Goal: Information Seeking & Learning: Compare options

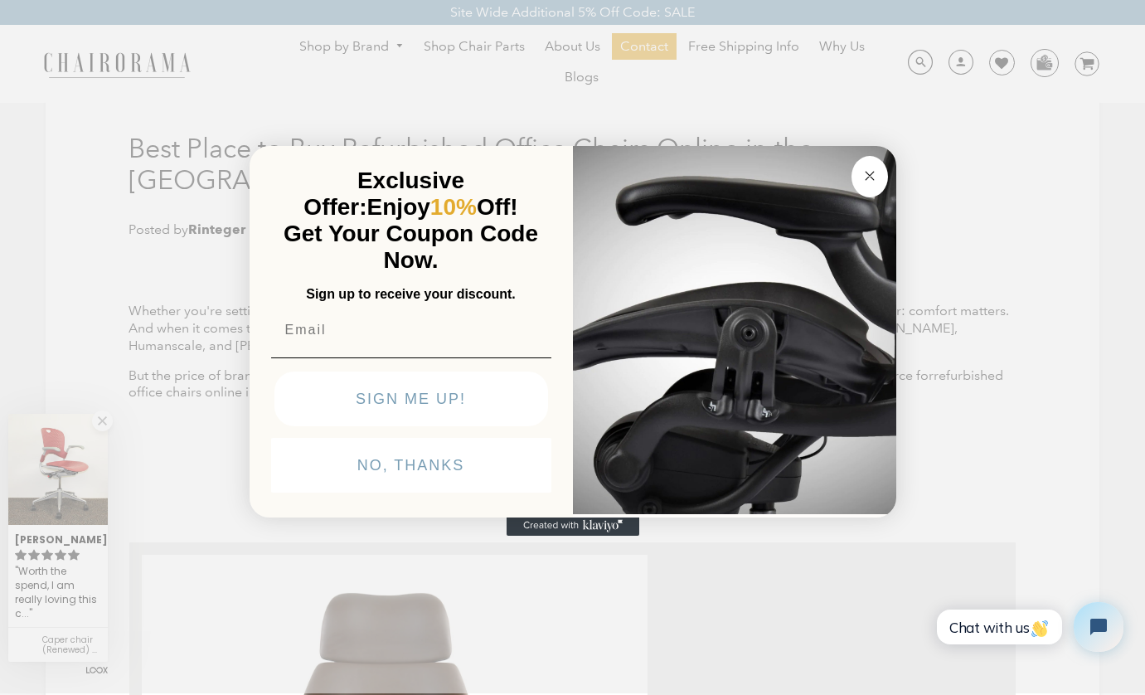
click at [867, 171] on circle "Close dialog" at bounding box center [869, 176] width 19 height 19
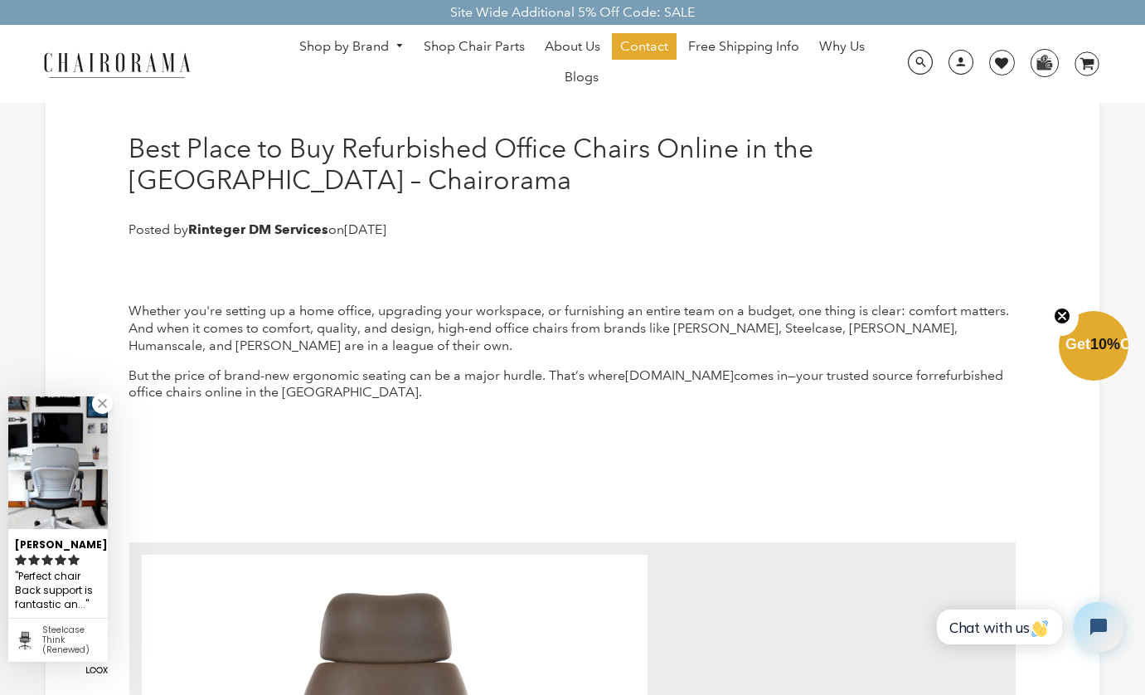
click at [348, 41] on link "Shop by Brand" at bounding box center [351, 47] width 121 height 26
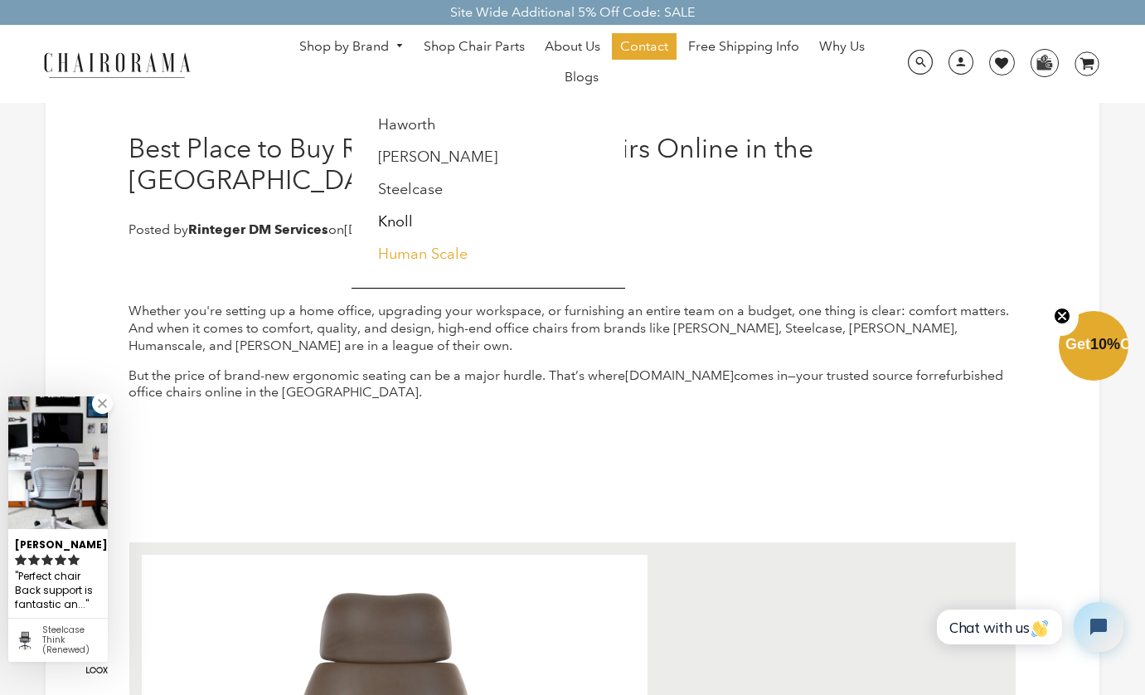
click at [427, 258] on link "Human Scale" at bounding box center [423, 254] width 90 height 18
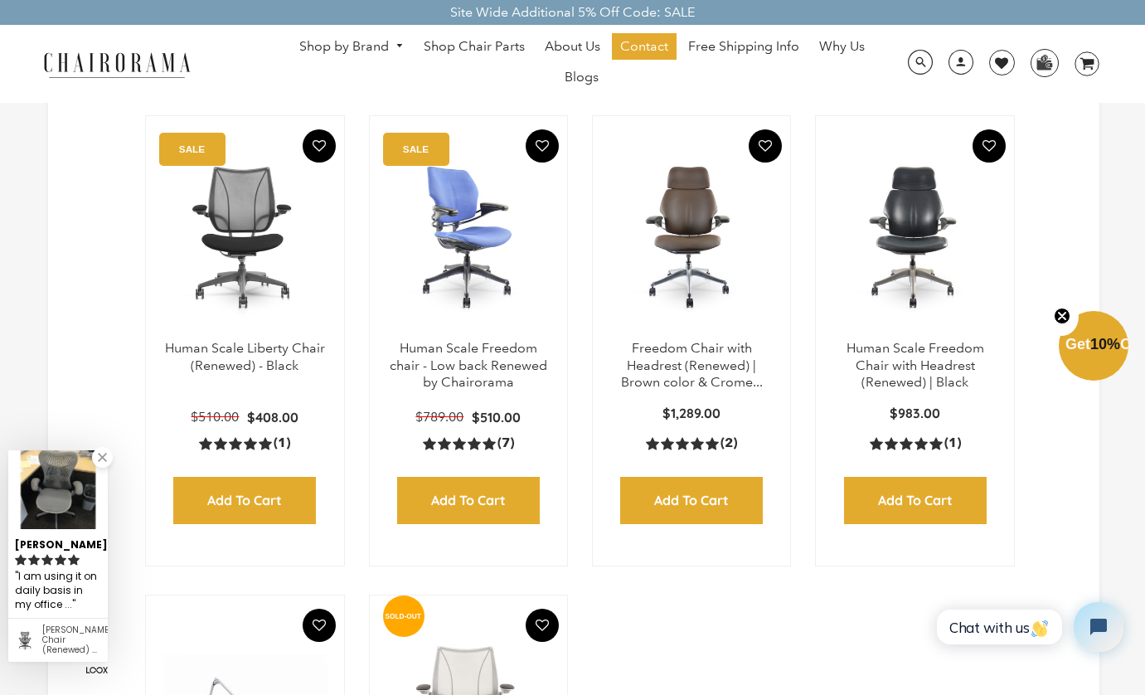
scroll to position [443, 0]
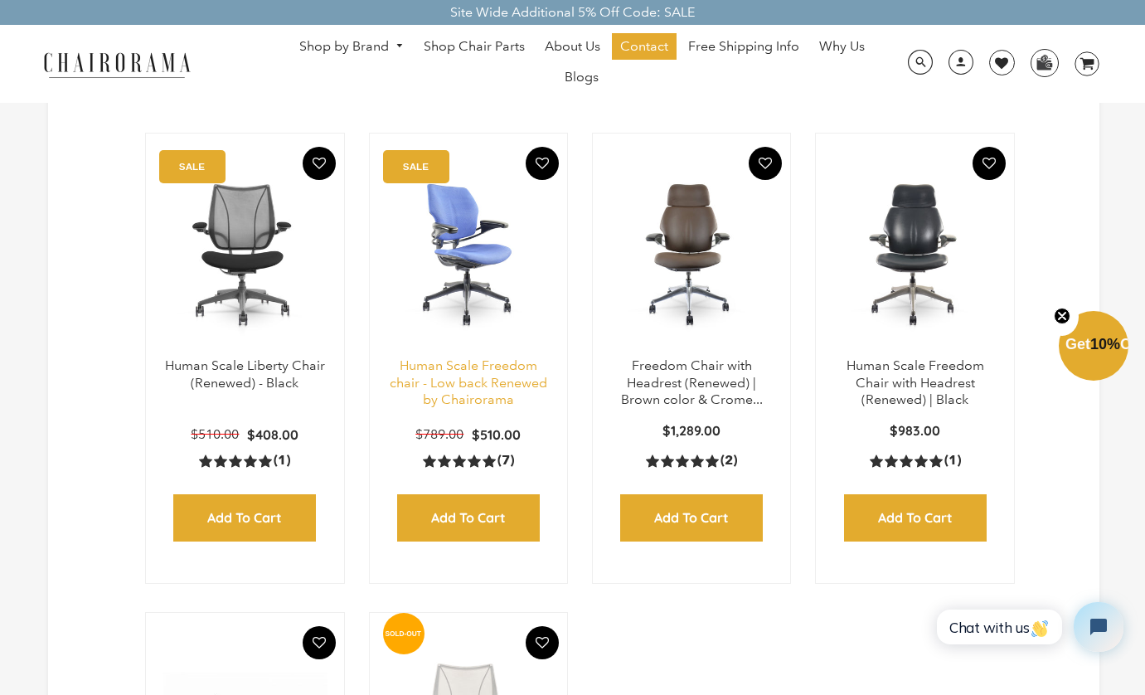
click at [457, 357] on link "Human Scale Freedom chair - Low back Renewed by Chairorama" at bounding box center [468, 382] width 157 height 51
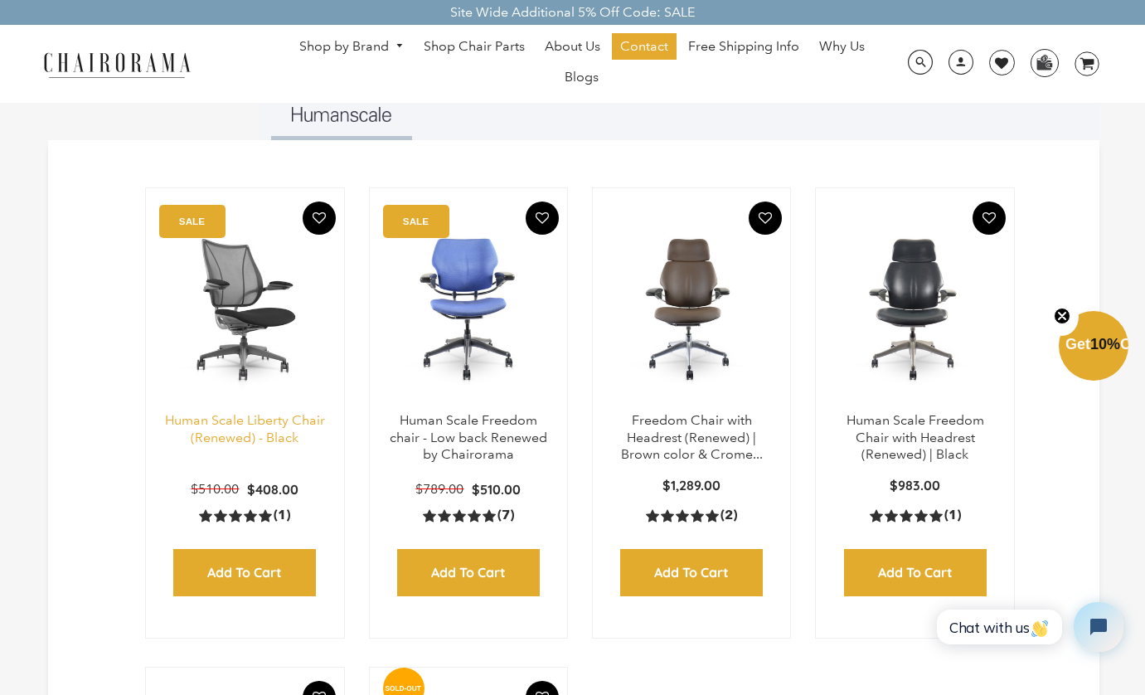
scroll to position [384, 0]
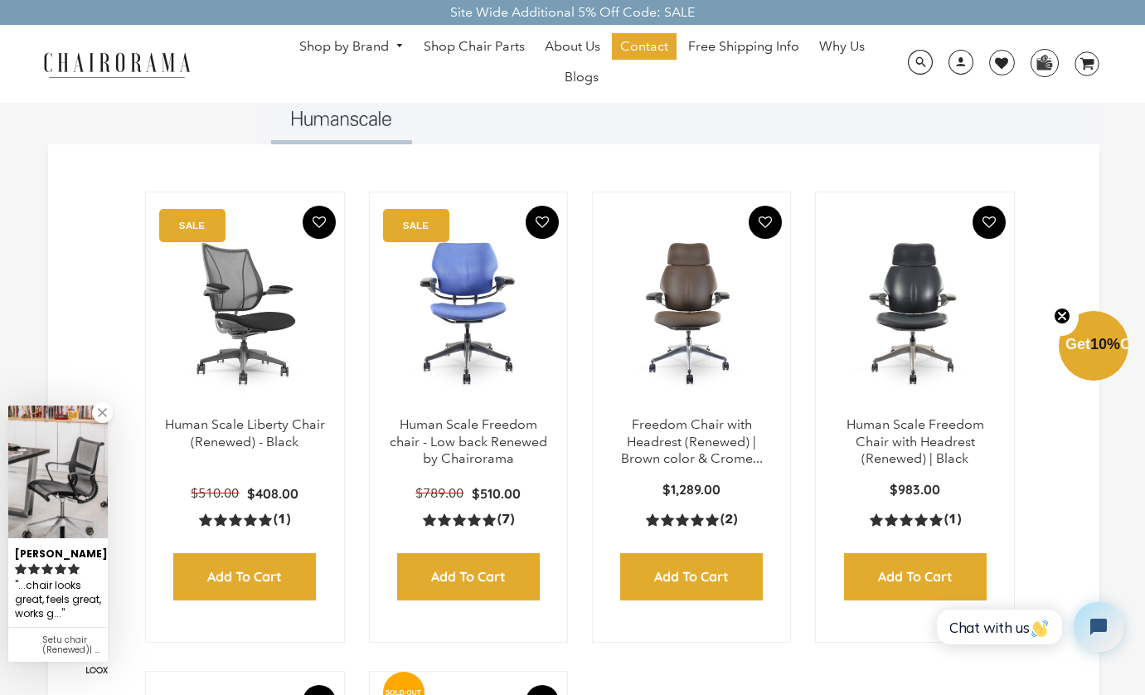
click at [262, 388] on img at bounding box center [244, 312] width 164 height 207
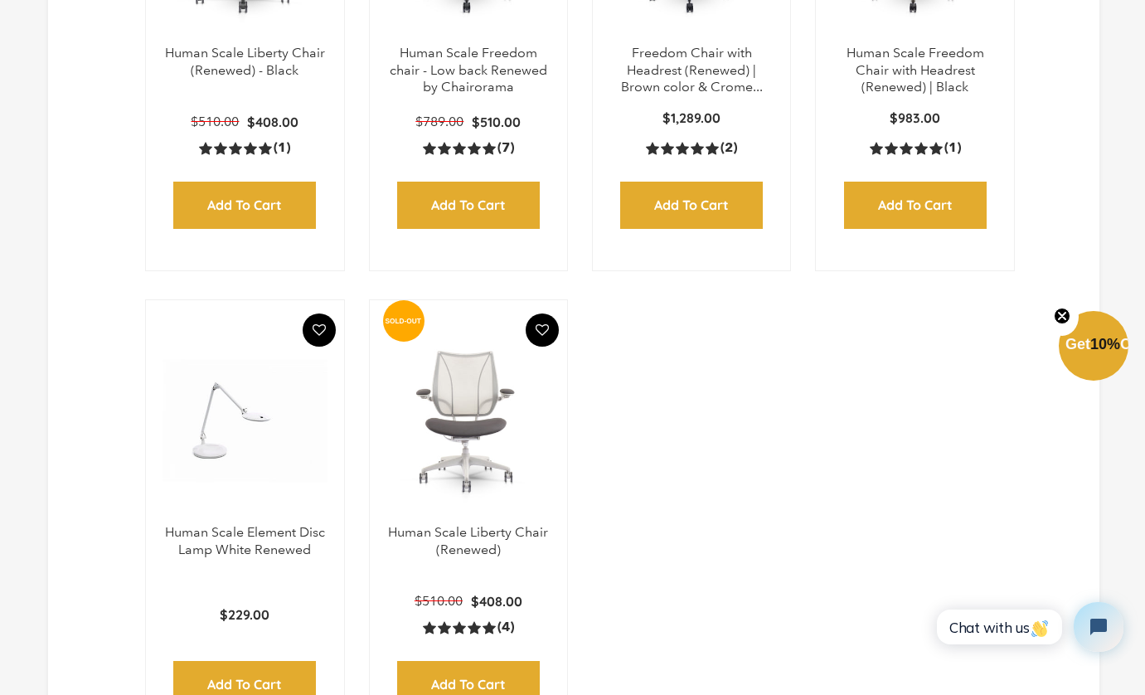
scroll to position [757, 0]
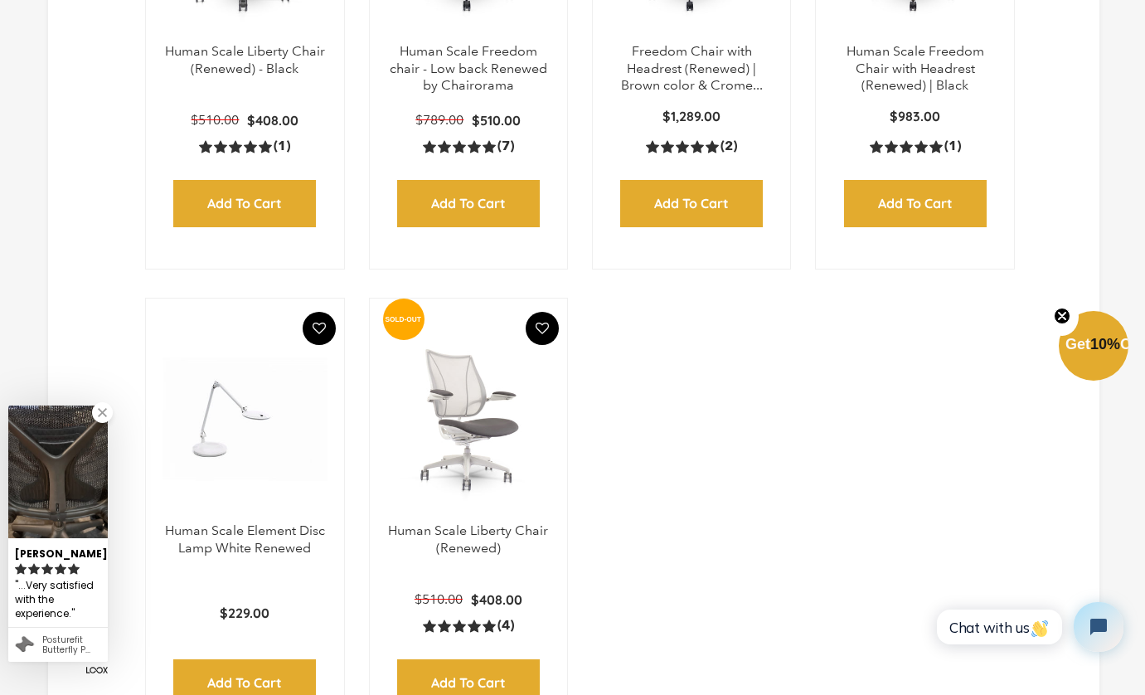
click at [483, 467] on img at bounding box center [468, 418] width 164 height 207
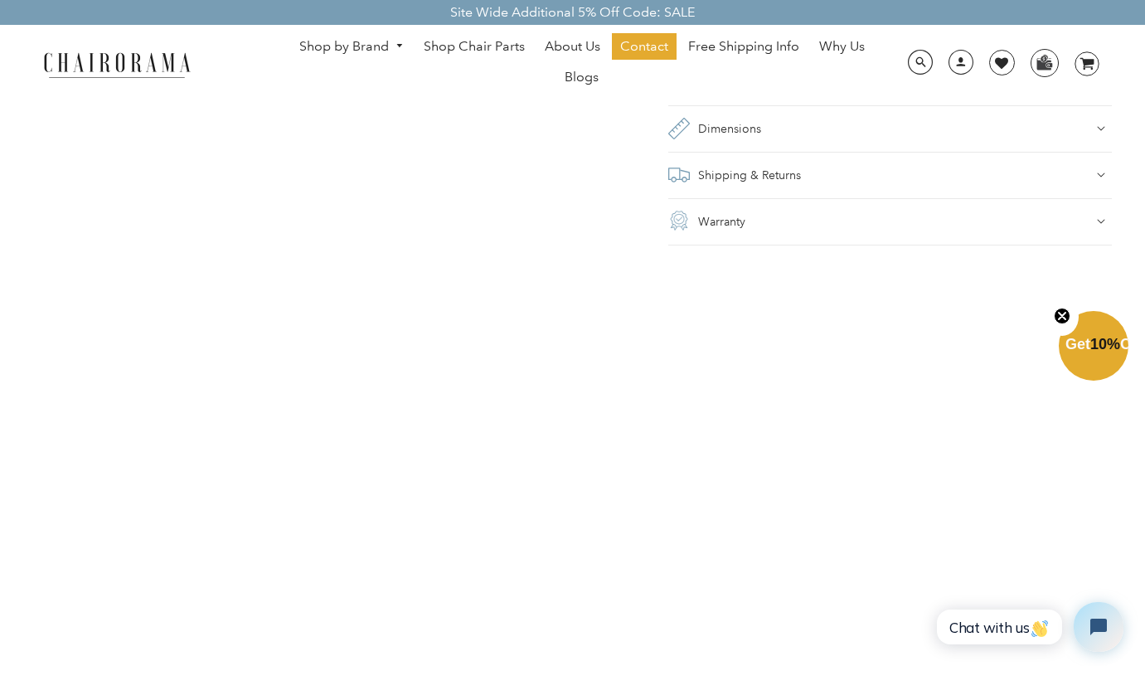
scroll to position [1329, 0]
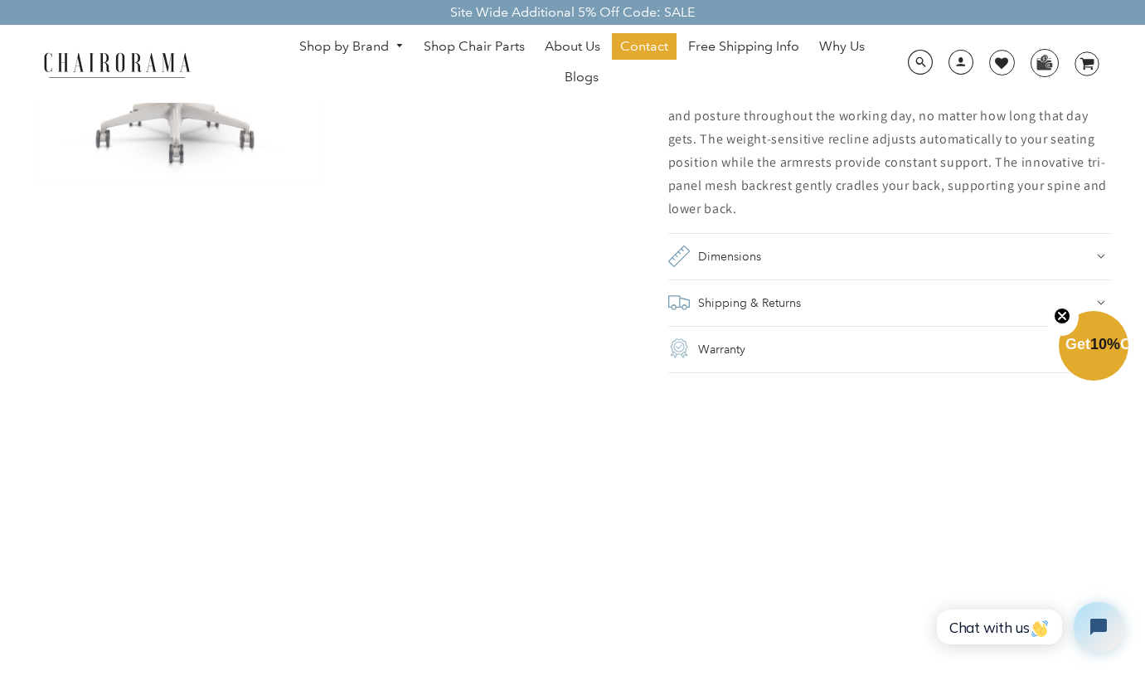
click at [717, 254] on h2 "Dimensions" at bounding box center [729, 256] width 63 height 23
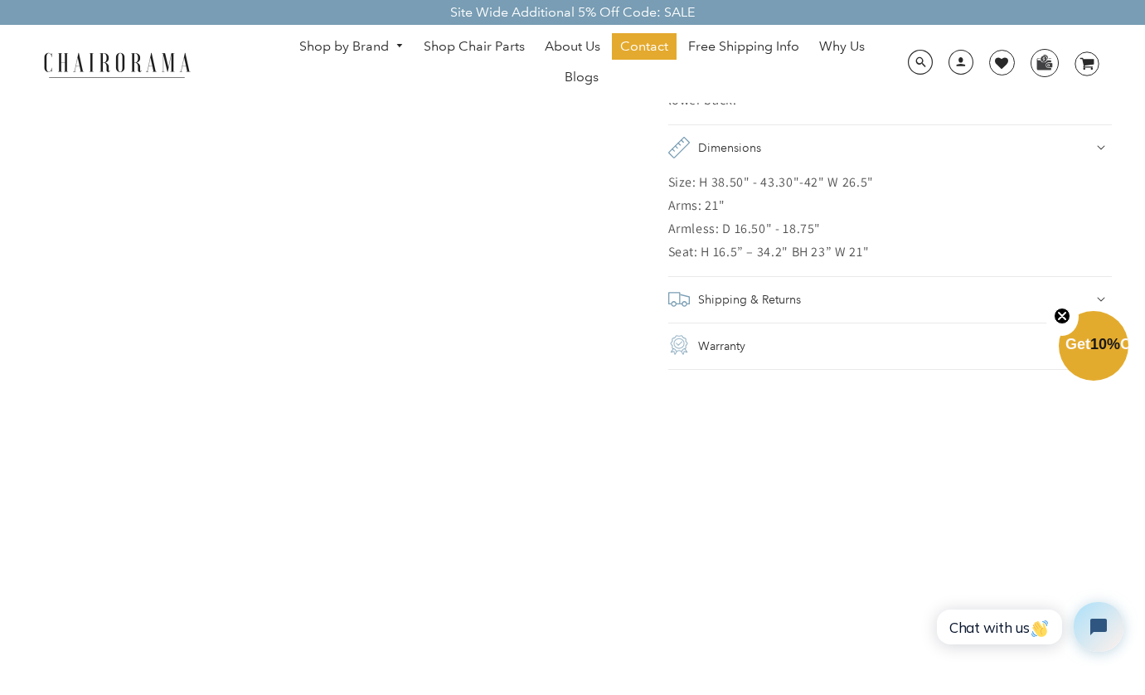
scroll to position [1434, 0]
click at [1095, 303] on div "Shipping & Returns" at bounding box center [889, 302] width 443 height 23
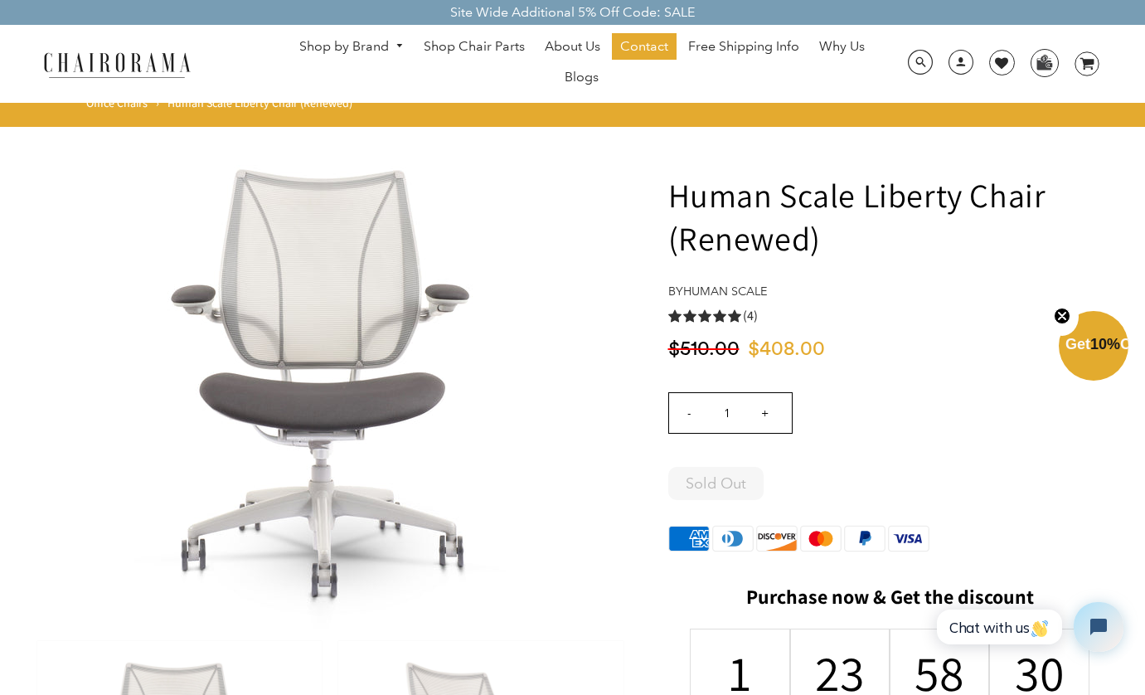
scroll to position [0, 0]
click at [397, 42] on span "DesktopNavigation" at bounding box center [396, 46] width 15 height 11
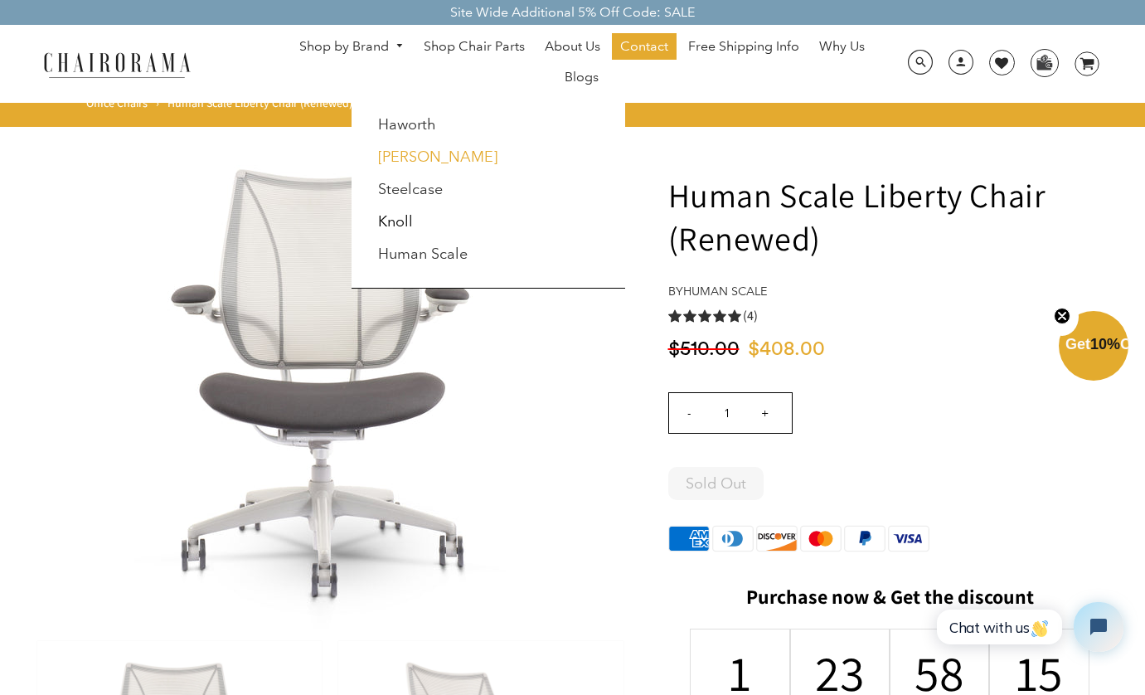
click at [411, 157] on link "[PERSON_NAME]" at bounding box center [437, 157] width 119 height 18
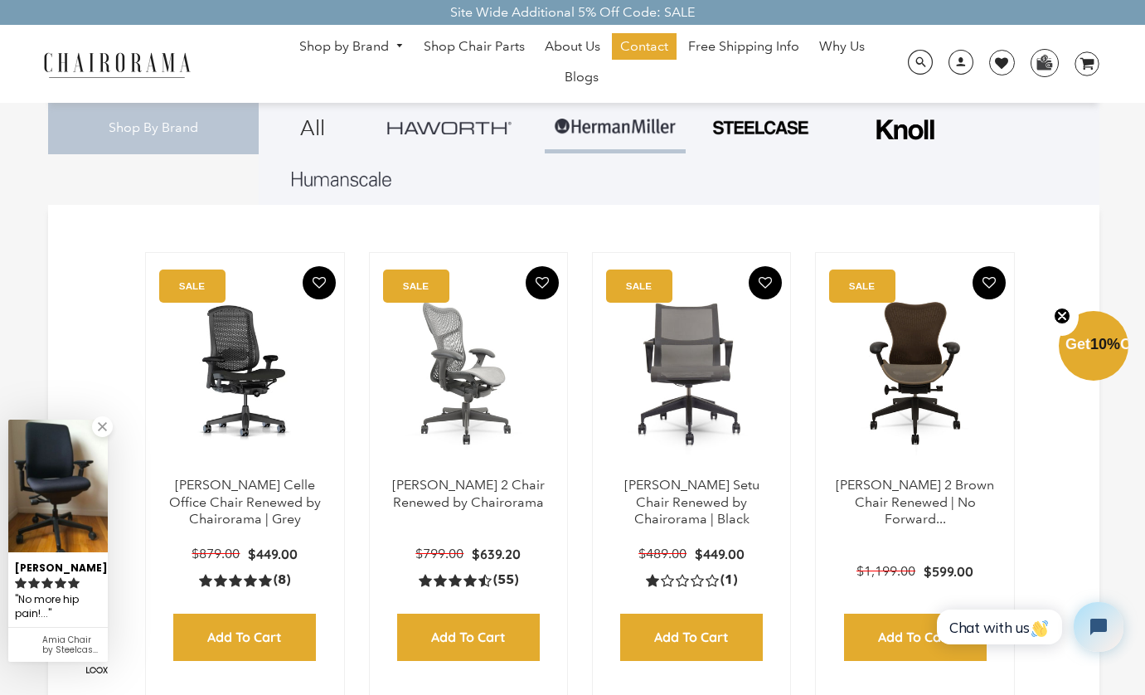
scroll to position [50, 0]
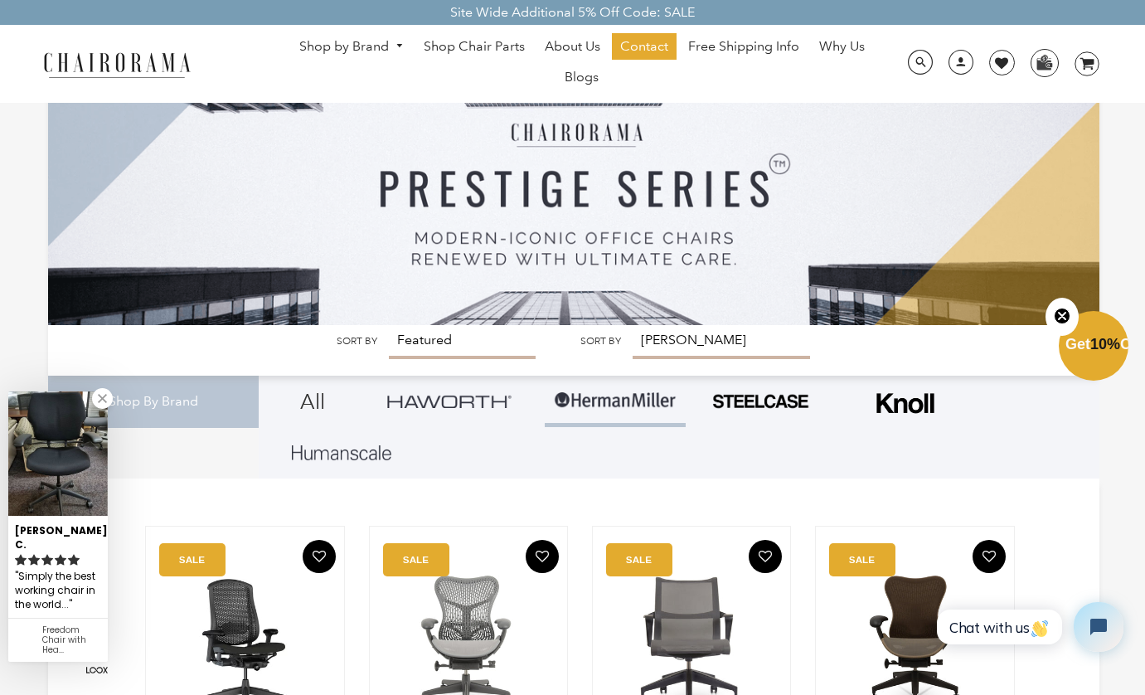
select select "price-ascending"
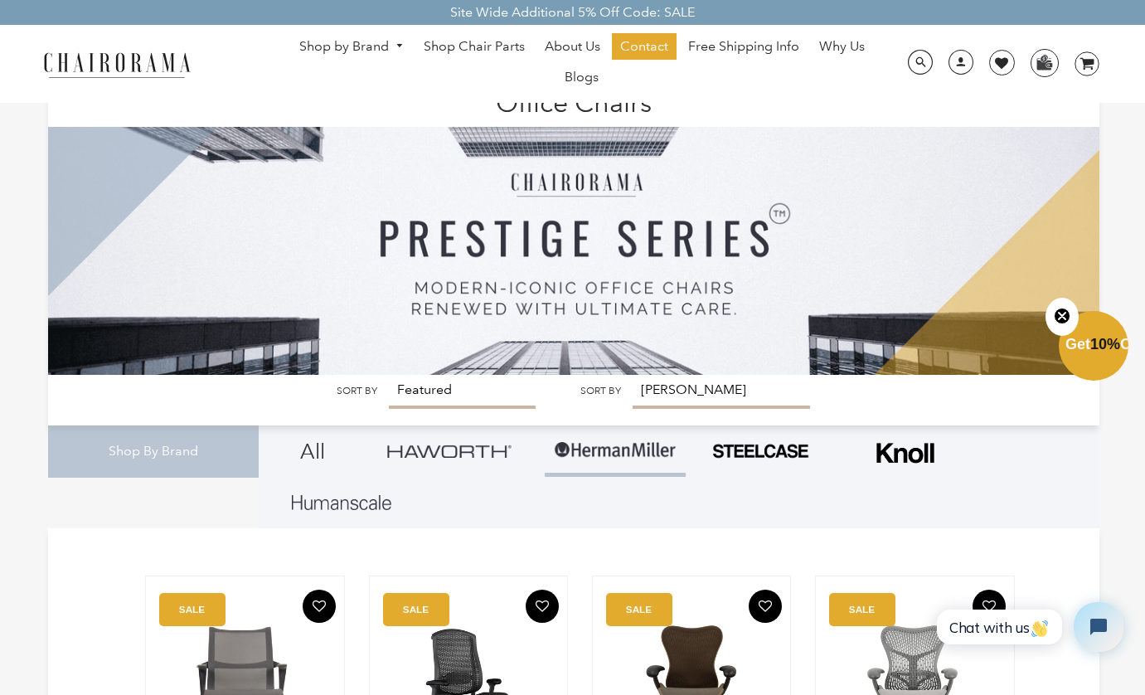
click at [765, 451] on img at bounding box center [759, 451] width 99 height 18
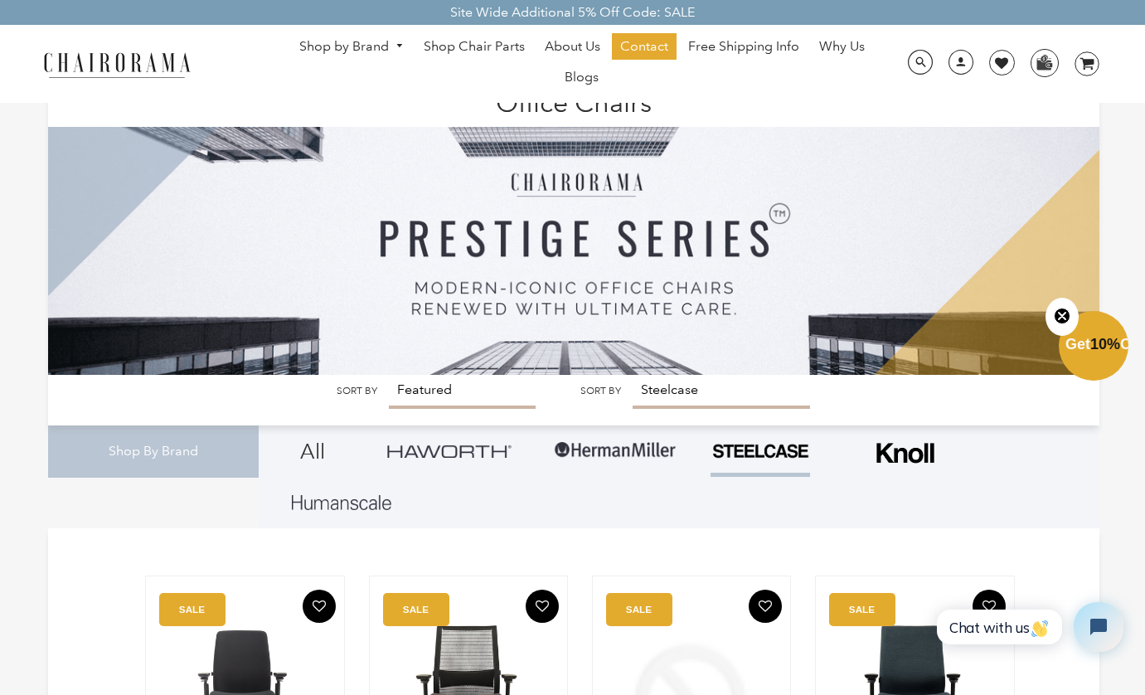
click at [429, 444] on img at bounding box center [449, 450] width 124 height 12
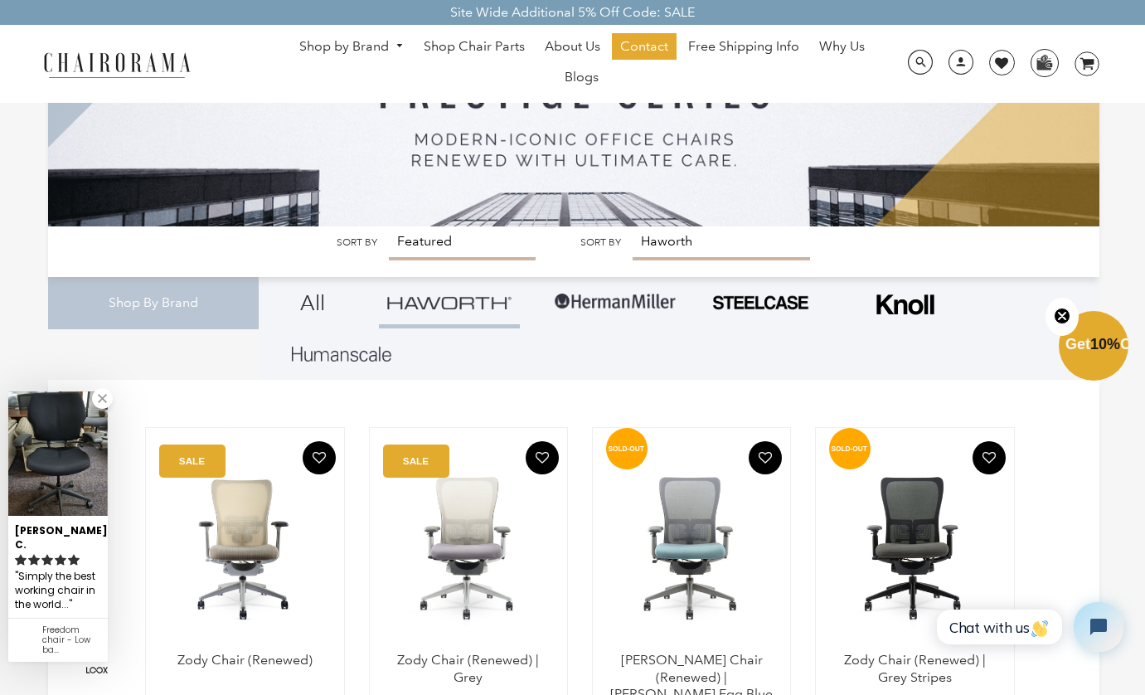
scroll to position [147, 0]
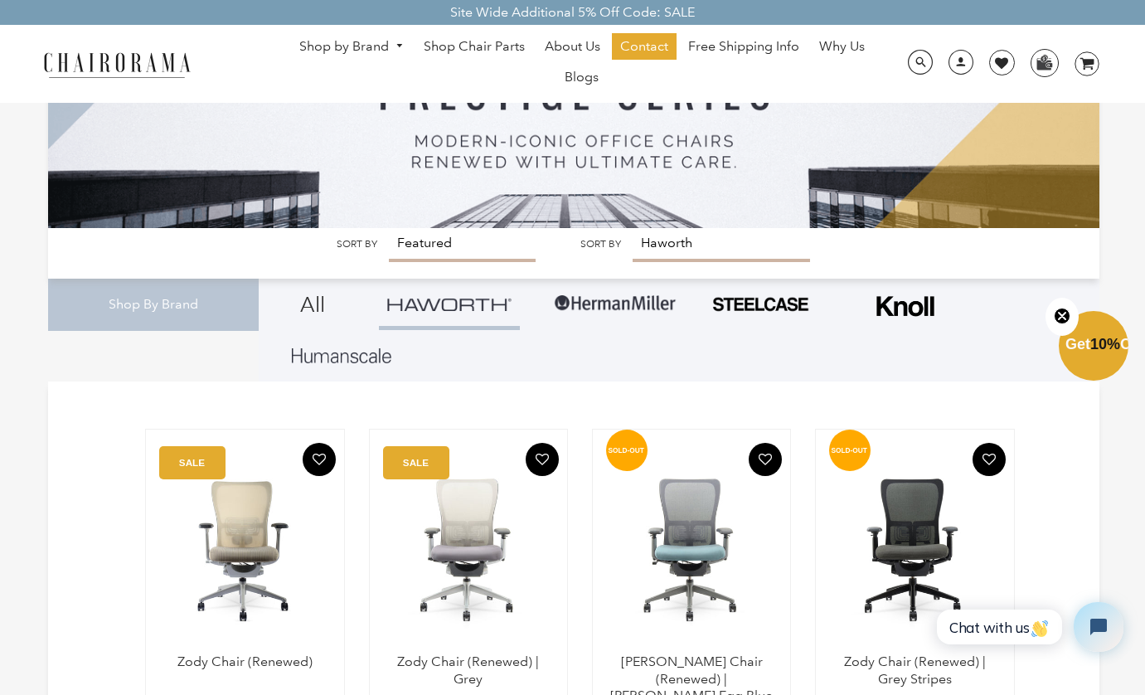
click at [884, 298] on img at bounding box center [905, 306] width 66 height 42
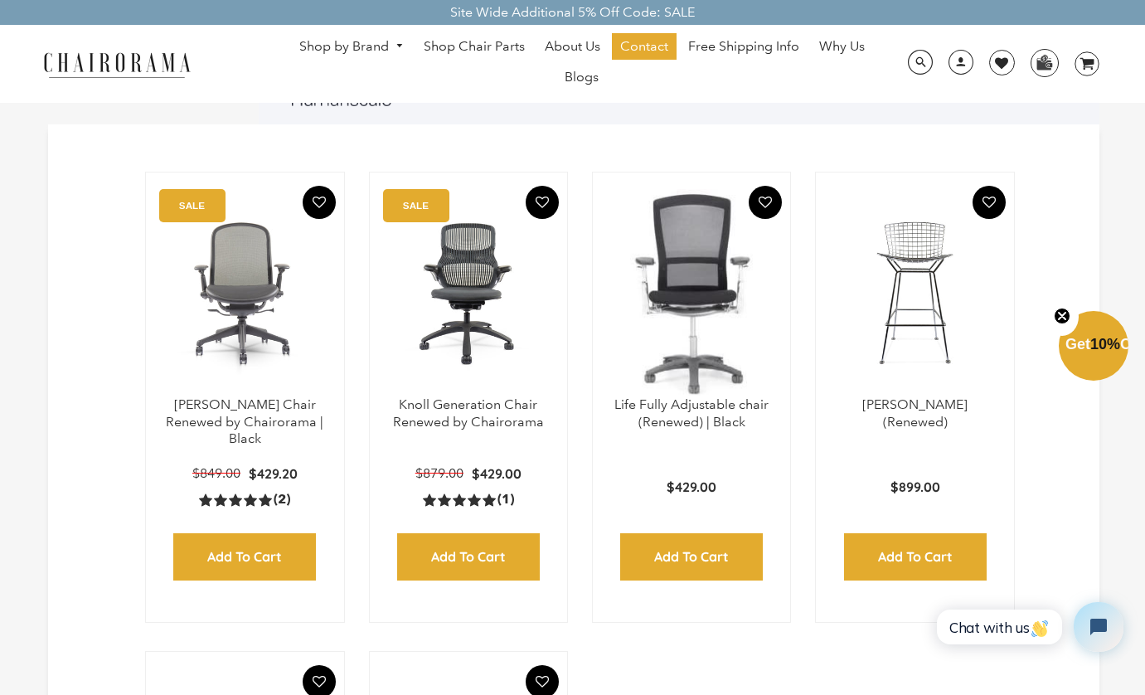
scroll to position [402, 0]
